Goal: Navigation & Orientation: Understand site structure

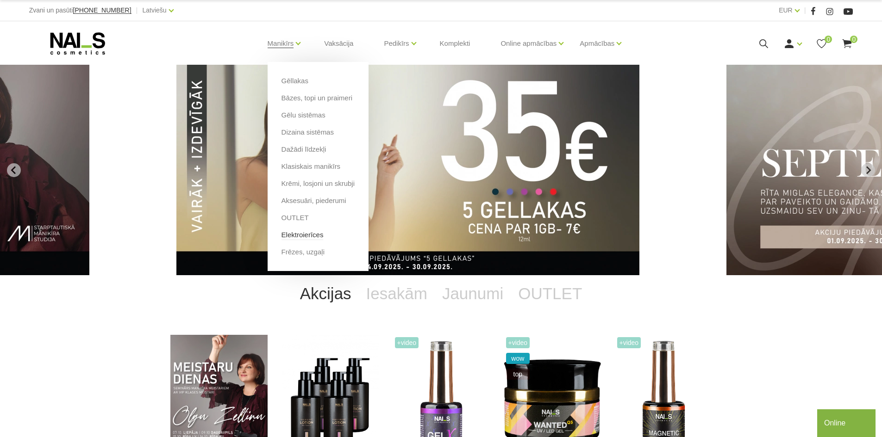
click at [309, 235] on link "Elektroierīces" at bounding box center [302, 235] width 42 height 10
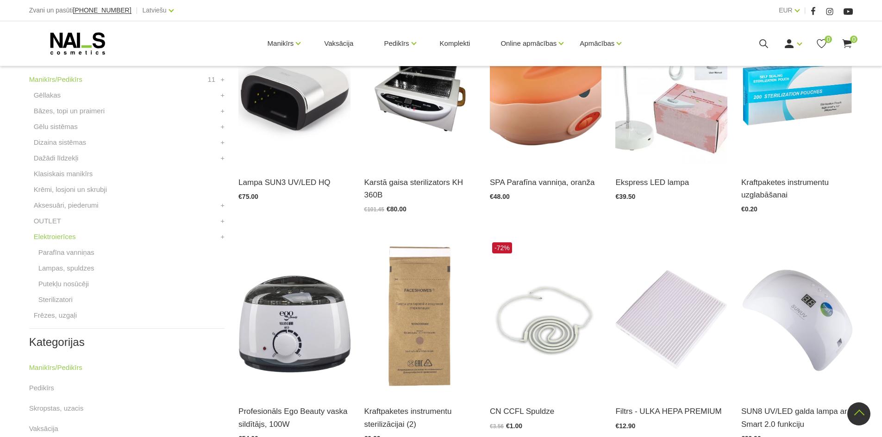
scroll to position [179, 0]
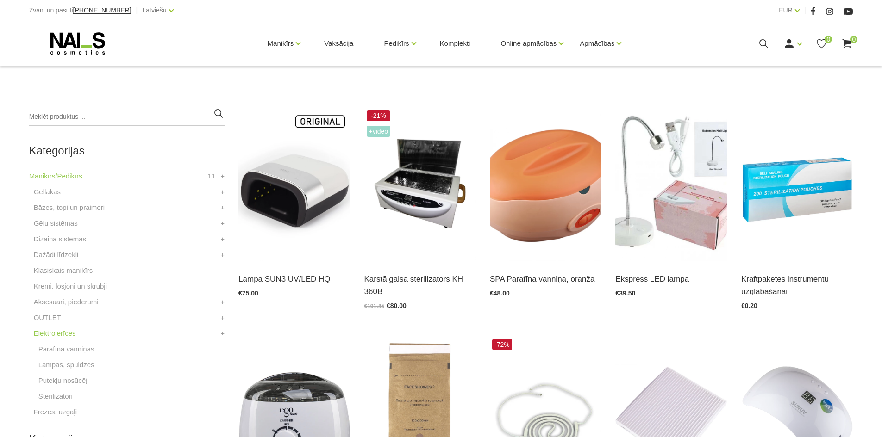
click at [881, 197] on html "Zvani un pasūti [PHONE_NUMBER] | Latviešu Latviešu Russian English EUR EUR | Ma…" at bounding box center [441, 39] width 882 height 437
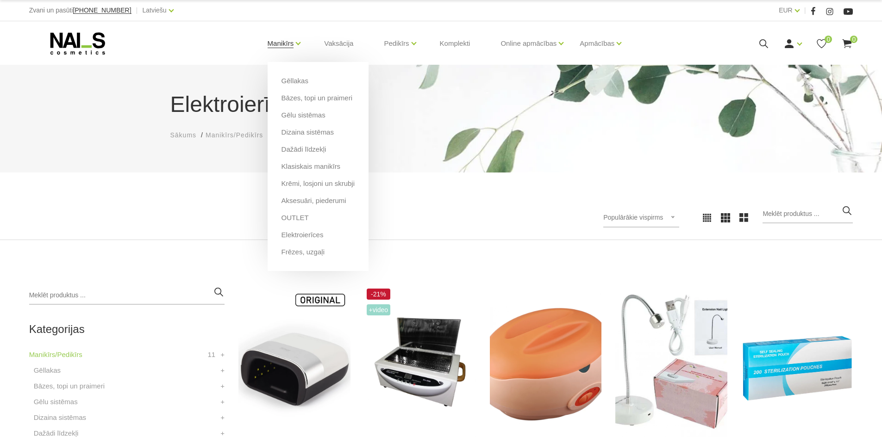
click at [289, 46] on link "Manikīrs" at bounding box center [281, 43] width 26 height 37
click at [297, 77] on link "Gēllakas" at bounding box center [294, 81] width 27 height 10
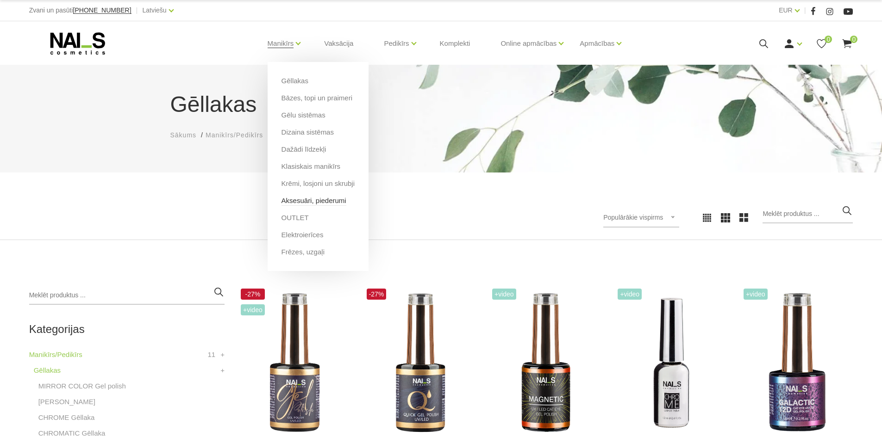
click at [310, 198] on link "Aksesuāri, piederumi" at bounding box center [313, 201] width 65 height 10
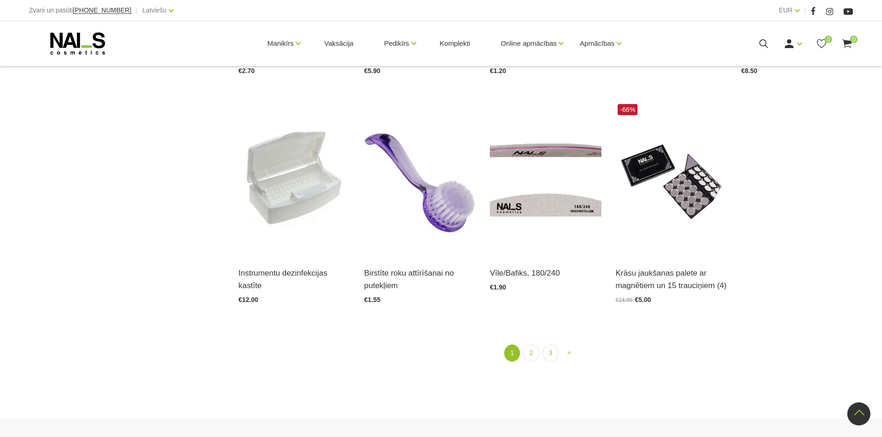
scroll to position [1116, 0]
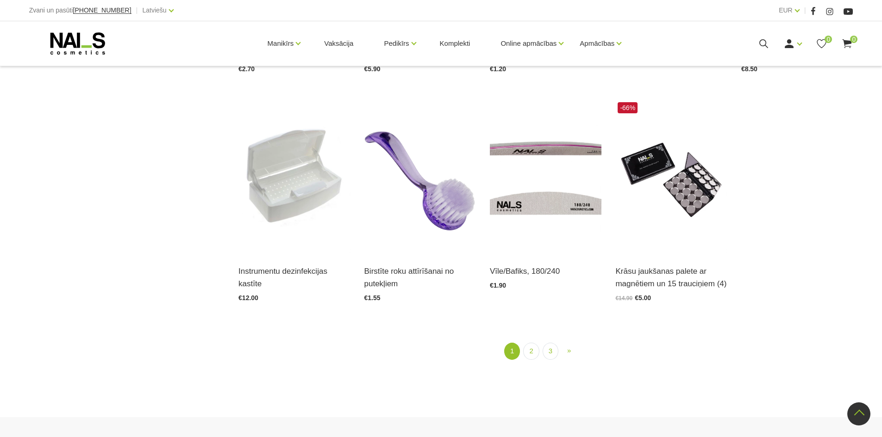
drag, startPoint x: 888, startPoint y: 153, endPoint x: 877, endPoint y: 459, distance: 306.2
click at [527, 350] on link "2" at bounding box center [531, 351] width 16 height 17
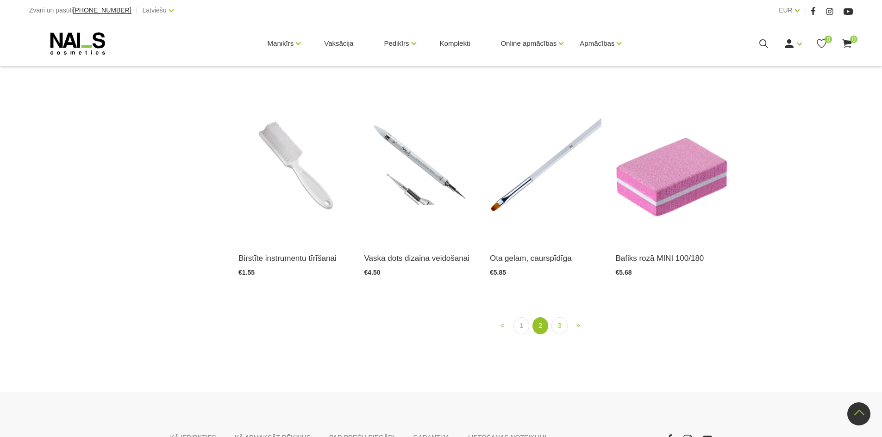
scroll to position [1124, 0]
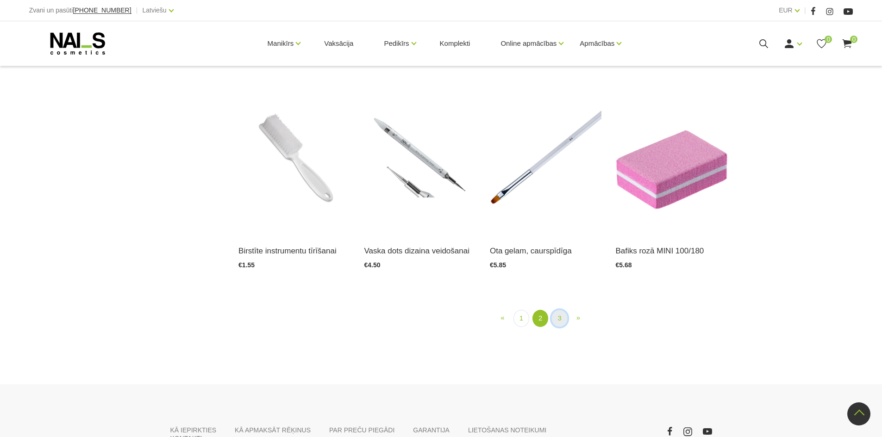
click at [557, 318] on link "3" at bounding box center [559, 318] width 16 height 17
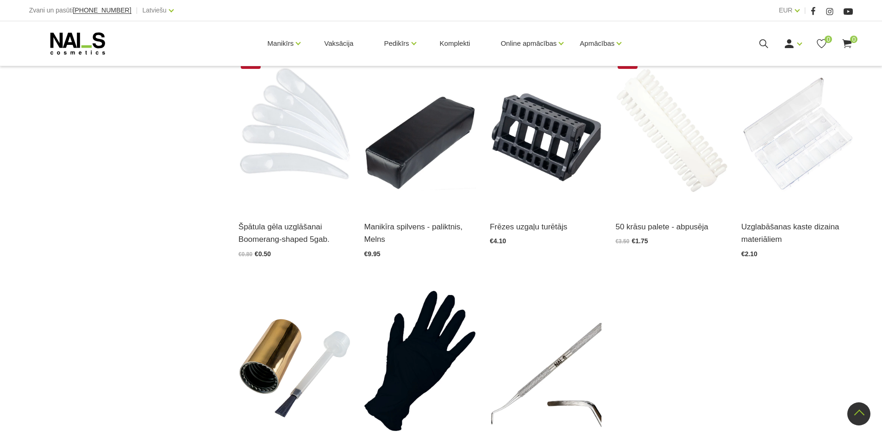
scroll to position [904, 0]
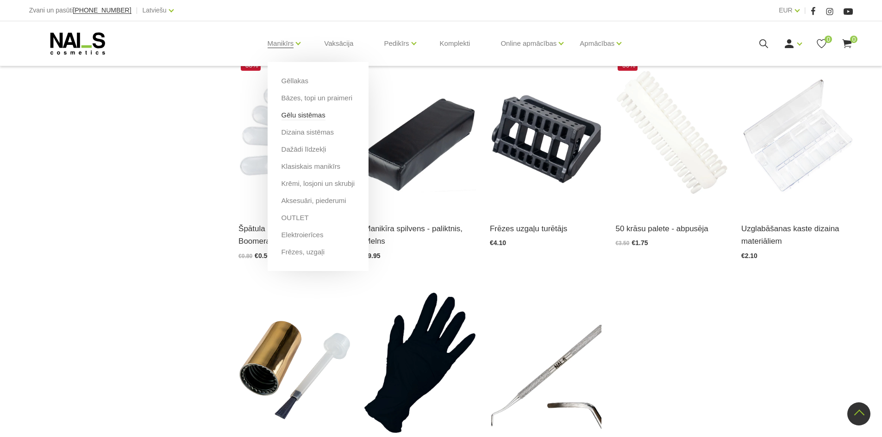
click at [302, 114] on link "Gēlu sistēmas" at bounding box center [303, 115] width 44 height 10
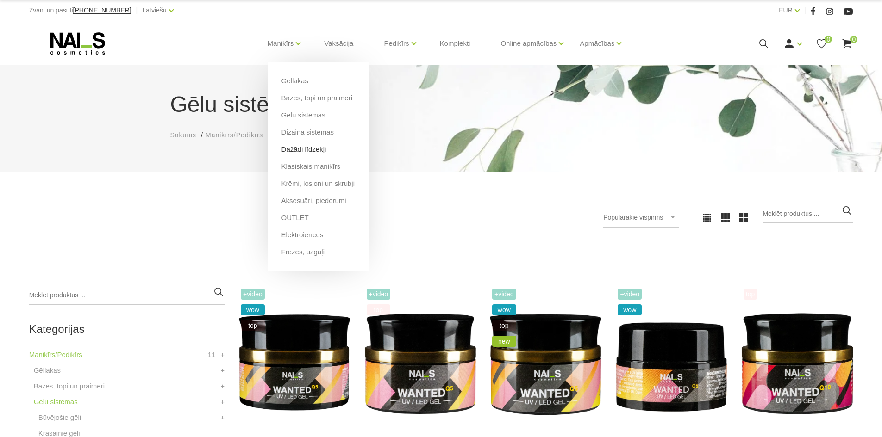
click at [304, 150] on link "Dažādi līdzekļi" at bounding box center [303, 149] width 45 height 10
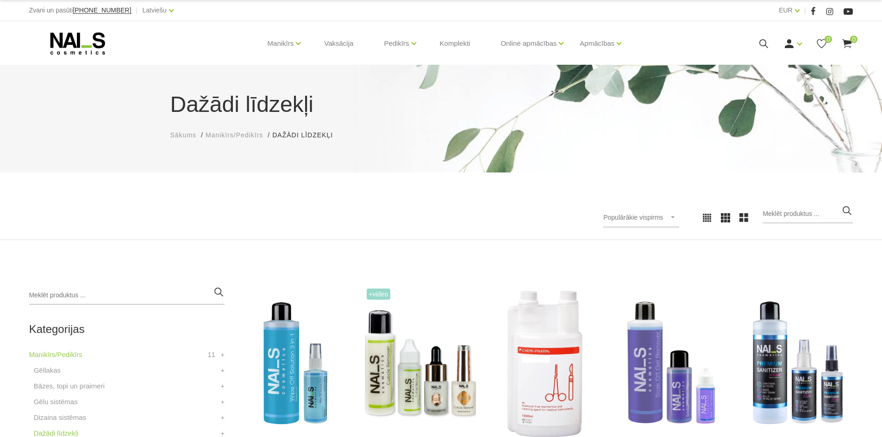
scroll to position [382, 0]
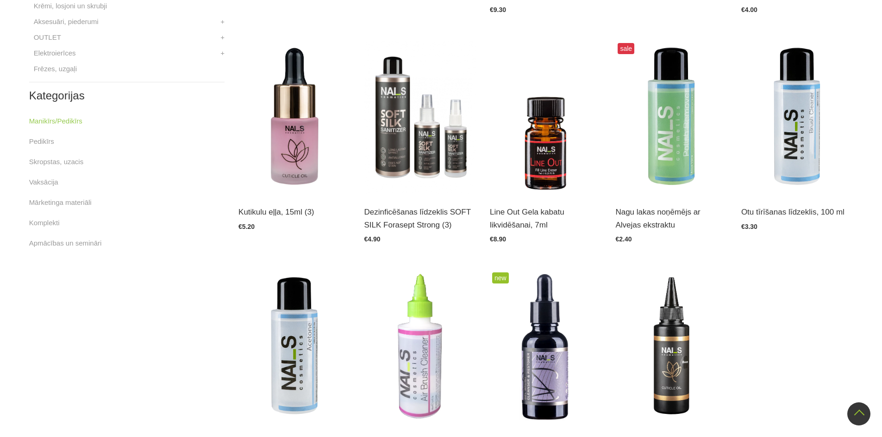
scroll to position [0, 0]
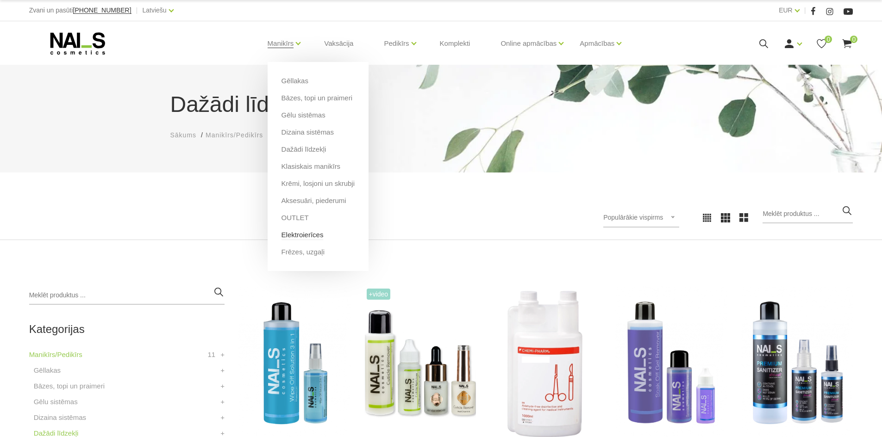
click at [301, 237] on link "Elektroierīces" at bounding box center [302, 235] width 42 height 10
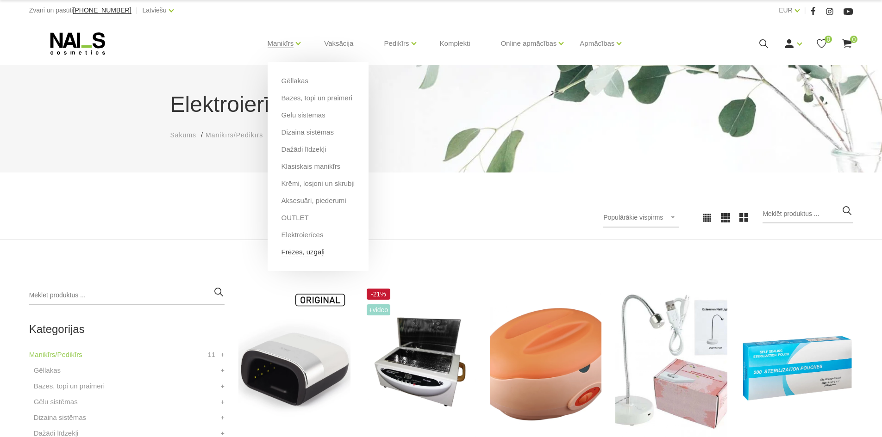
click at [303, 255] on link "Frēzes, uzgaļi" at bounding box center [302, 252] width 43 height 10
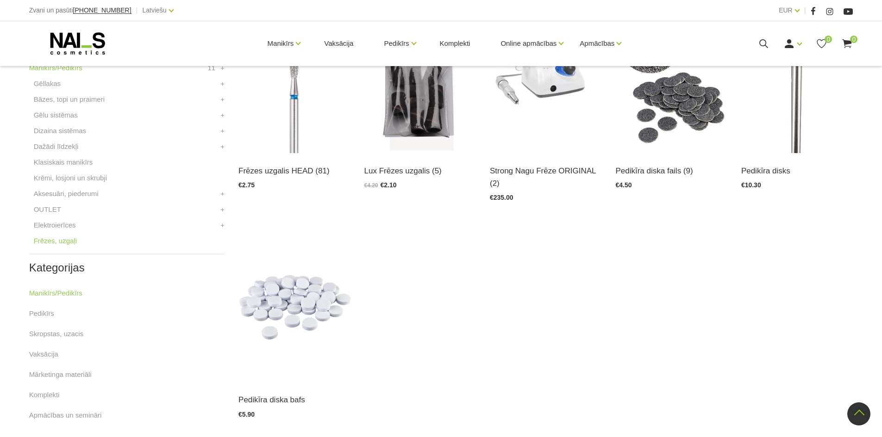
scroll to position [294, 0]
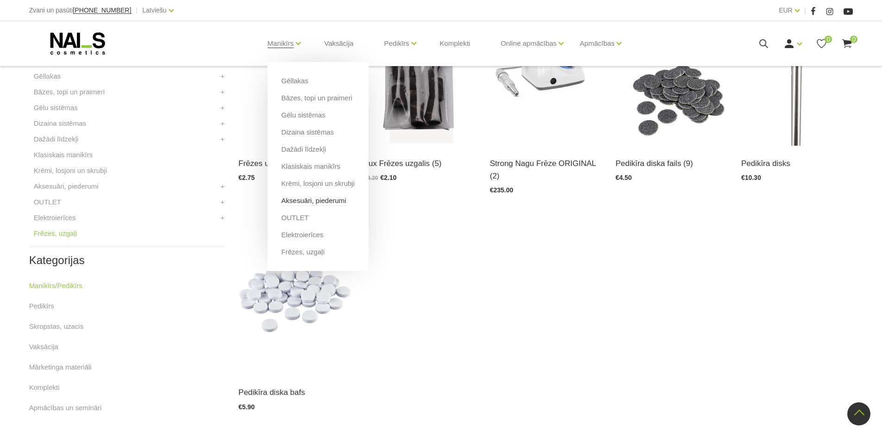
click at [325, 203] on link "Aksesuāri, piederumi" at bounding box center [313, 201] width 65 height 10
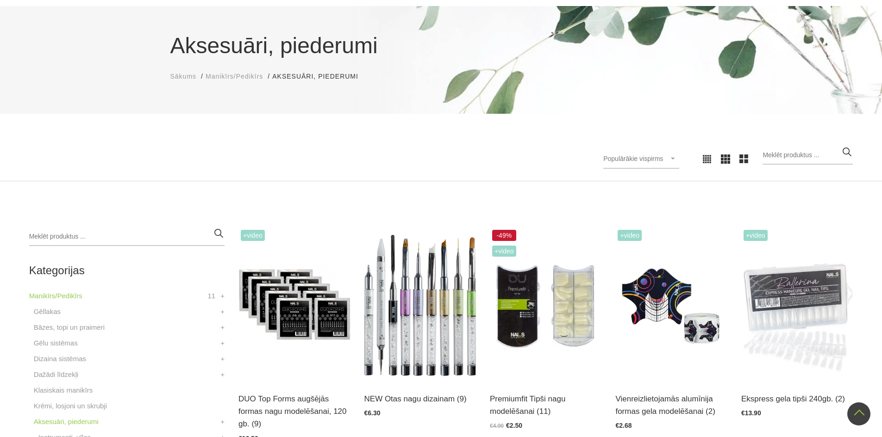
scroll to position [38, 0]
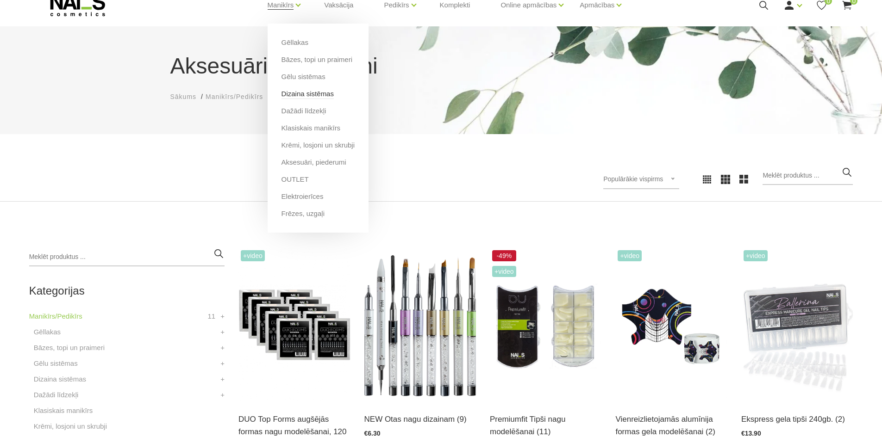
click at [314, 93] on link "Dizaina sistēmas" at bounding box center [307, 94] width 52 height 10
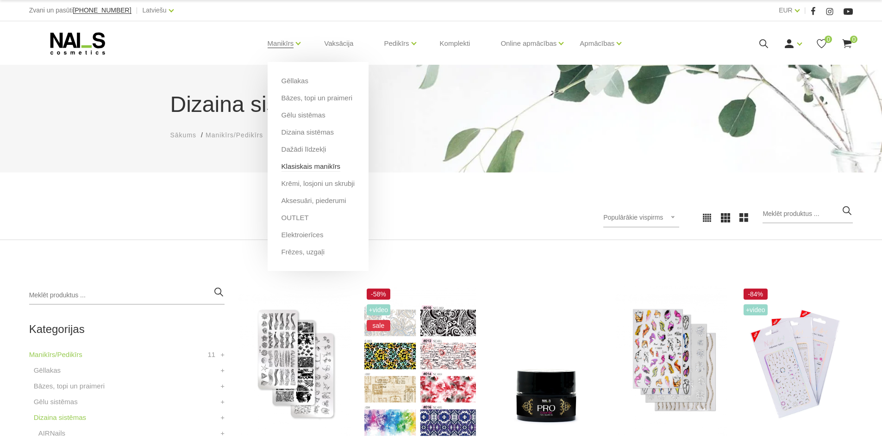
click at [314, 166] on link "Klasiskais manikīrs" at bounding box center [310, 167] width 59 height 10
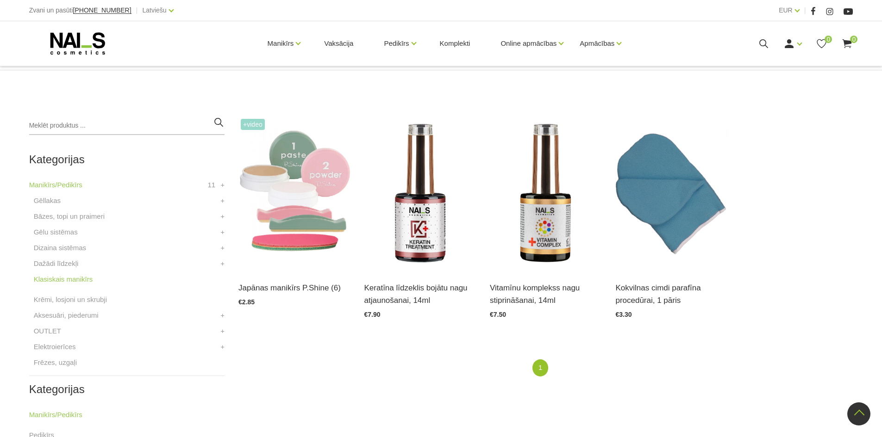
scroll to position [136, 0]
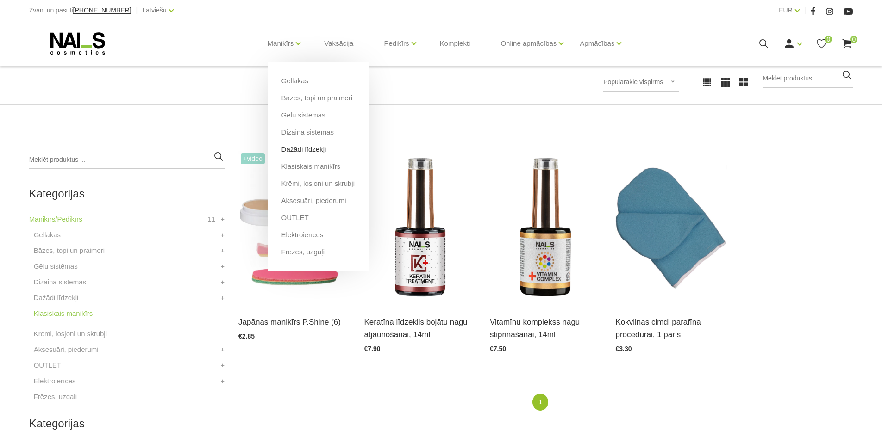
click at [305, 154] on link "Dažādi līdzekļi" at bounding box center [303, 149] width 45 height 10
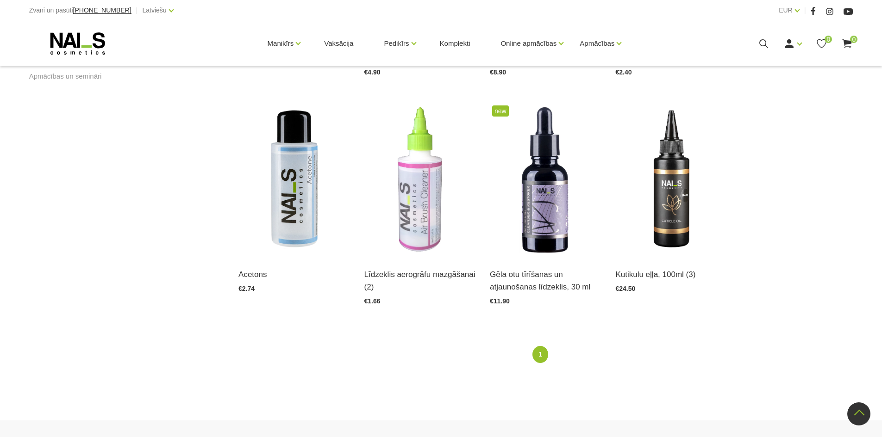
scroll to position [643, 0]
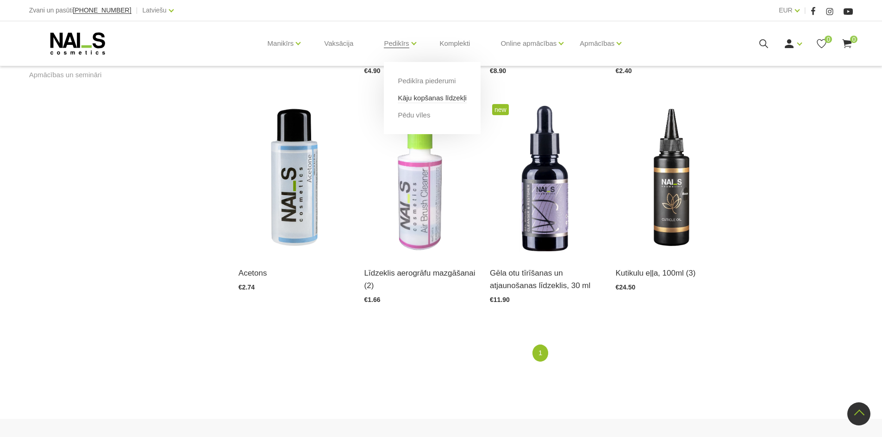
click at [435, 102] on link "Kāju kopšanas līdzekļi" at bounding box center [432, 98] width 69 height 10
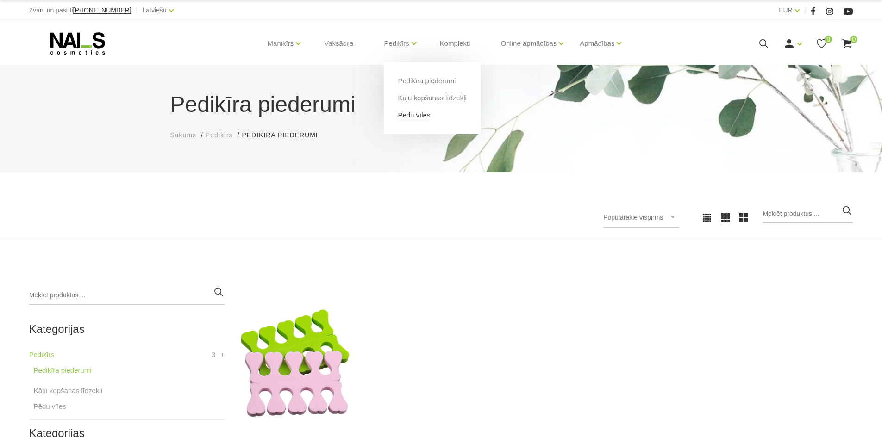
click at [412, 116] on link "Pēdu vīles" at bounding box center [414, 115] width 32 height 10
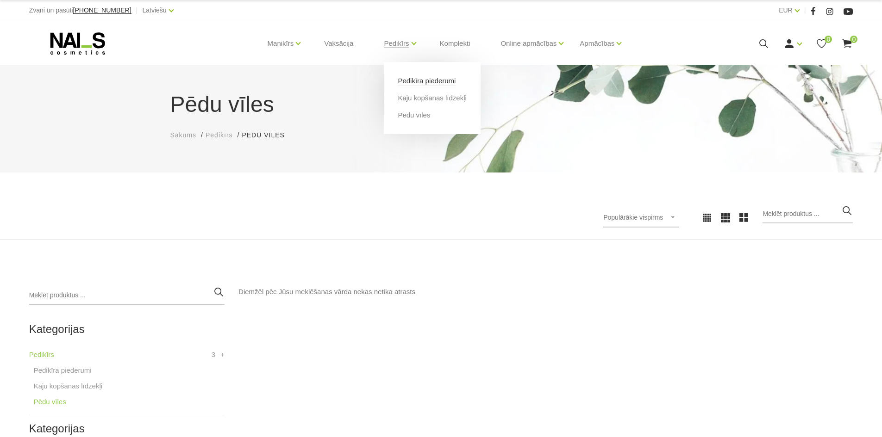
click at [425, 79] on link "Pedikīra piederumi" at bounding box center [427, 81] width 58 height 10
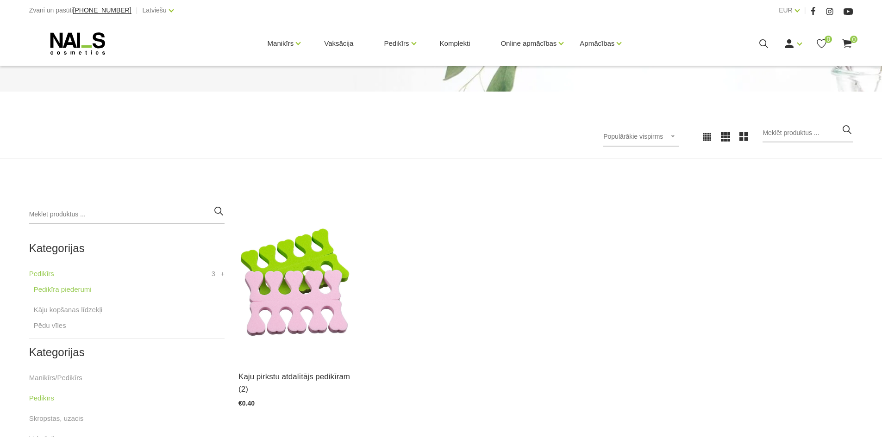
scroll to position [83, 0]
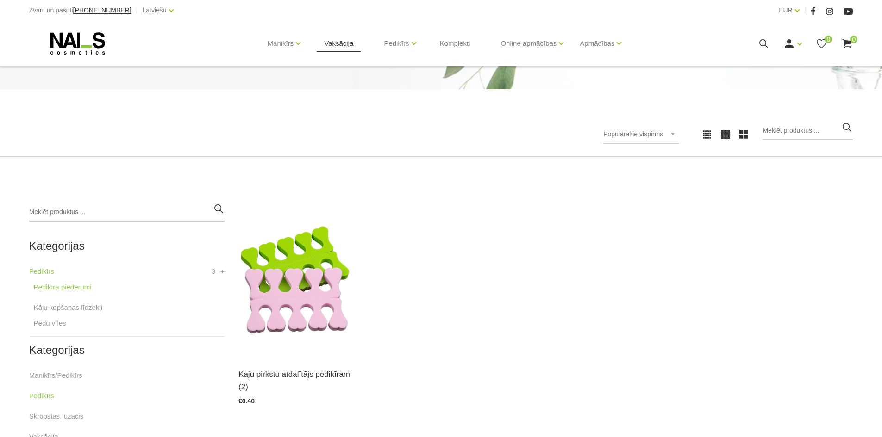
click at [347, 48] on link "Vaksācija" at bounding box center [339, 43] width 44 height 44
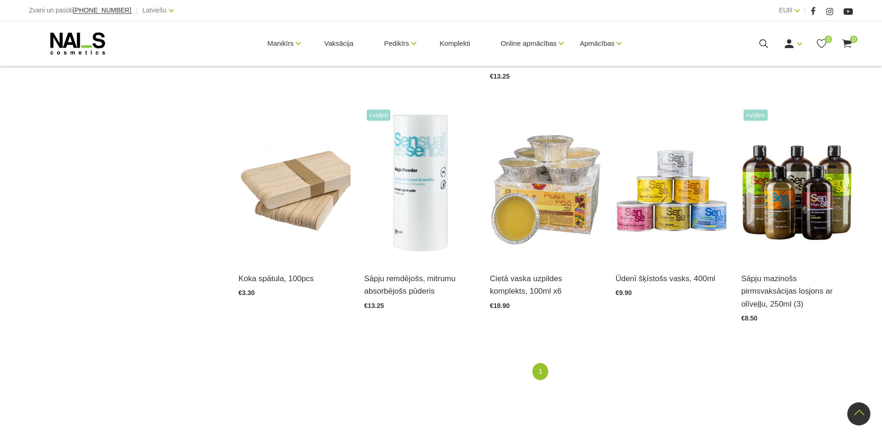
scroll to position [685, 0]
